Goal: Find specific page/section: Find specific page/section

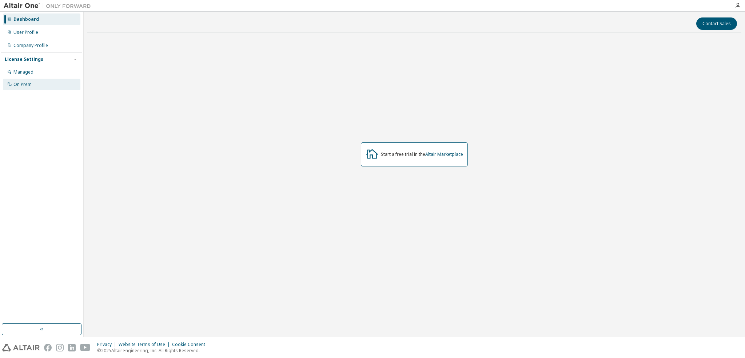
click at [28, 87] on div "On Prem" at bounding box center [41, 85] width 77 height 12
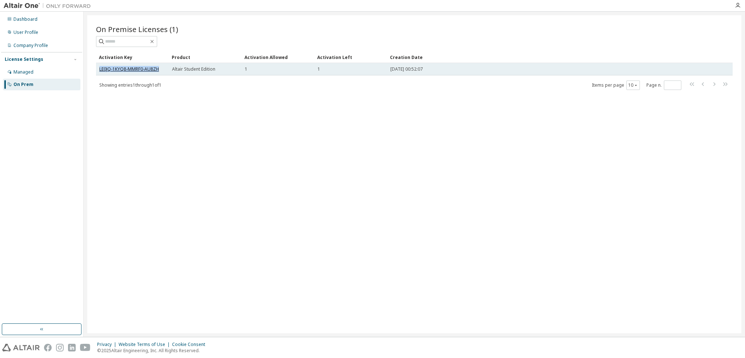
drag, startPoint x: 155, startPoint y: 69, endPoint x: 99, endPoint y: 67, distance: 56.1
click at [99, 67] on div "LE0JQ-1KYQ8-MMRF0-AU8ZH" at bounding box center [132, 69] width 66 height 6
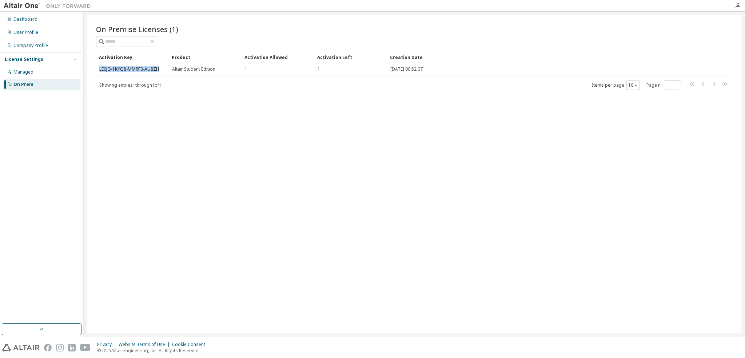
copy link "LE0JQ-1KYQ8-MMRF0-AU8ZH"
click at [222, 84] on div "Showing entries 1 through 1 of 1 Items per page 10 Page n. *" at bounding box center [414, 85] width 637 height 11
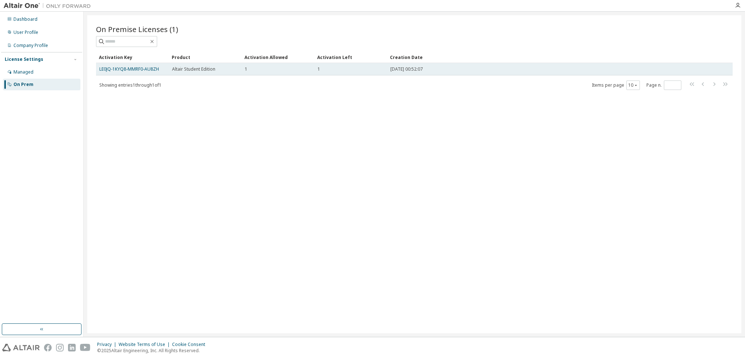
click at [328, 71] on div "1" at bounding box center [351, 69] width 66 height 6
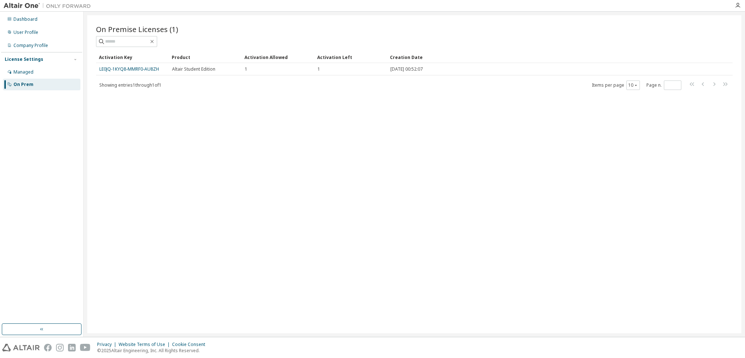
click at [13, 4] on img at bounding box center [49, 5] width 91 height 7
click at [29, 18] on div "Dashboard" at bounding box center [25, 19] width 24 height 6
